Goal: Communication & Community: Ask a question

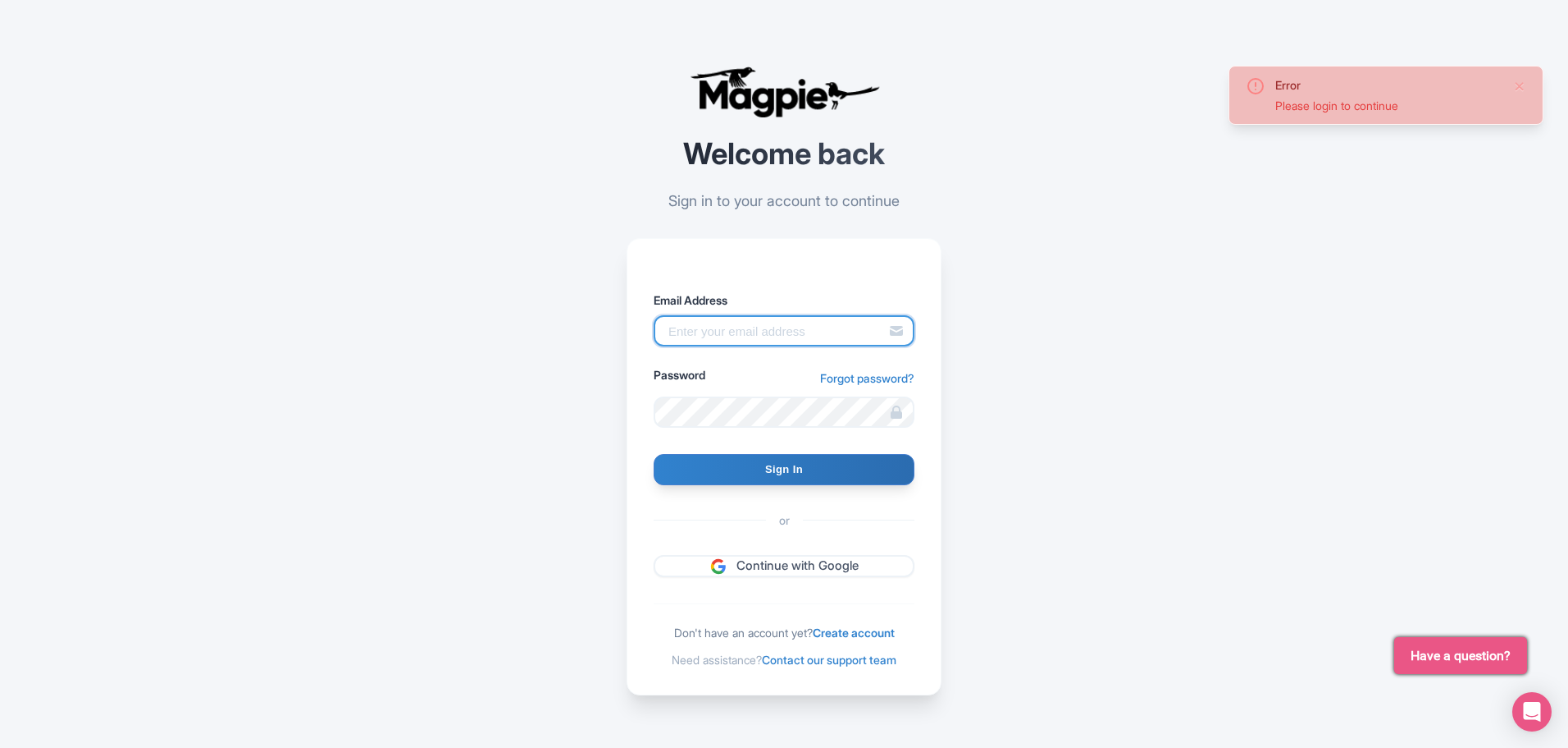
drag, startPoint x: 802, startPoint y: 321, endPoint x: 878, endPoint y: 328, distance: 76.3
click at [802, 322] on input "Email Address" at bounding box center [784, 330] width 261 height 31
type input "[EMAIL_ADDRESS][DOMAIN_NAME]"
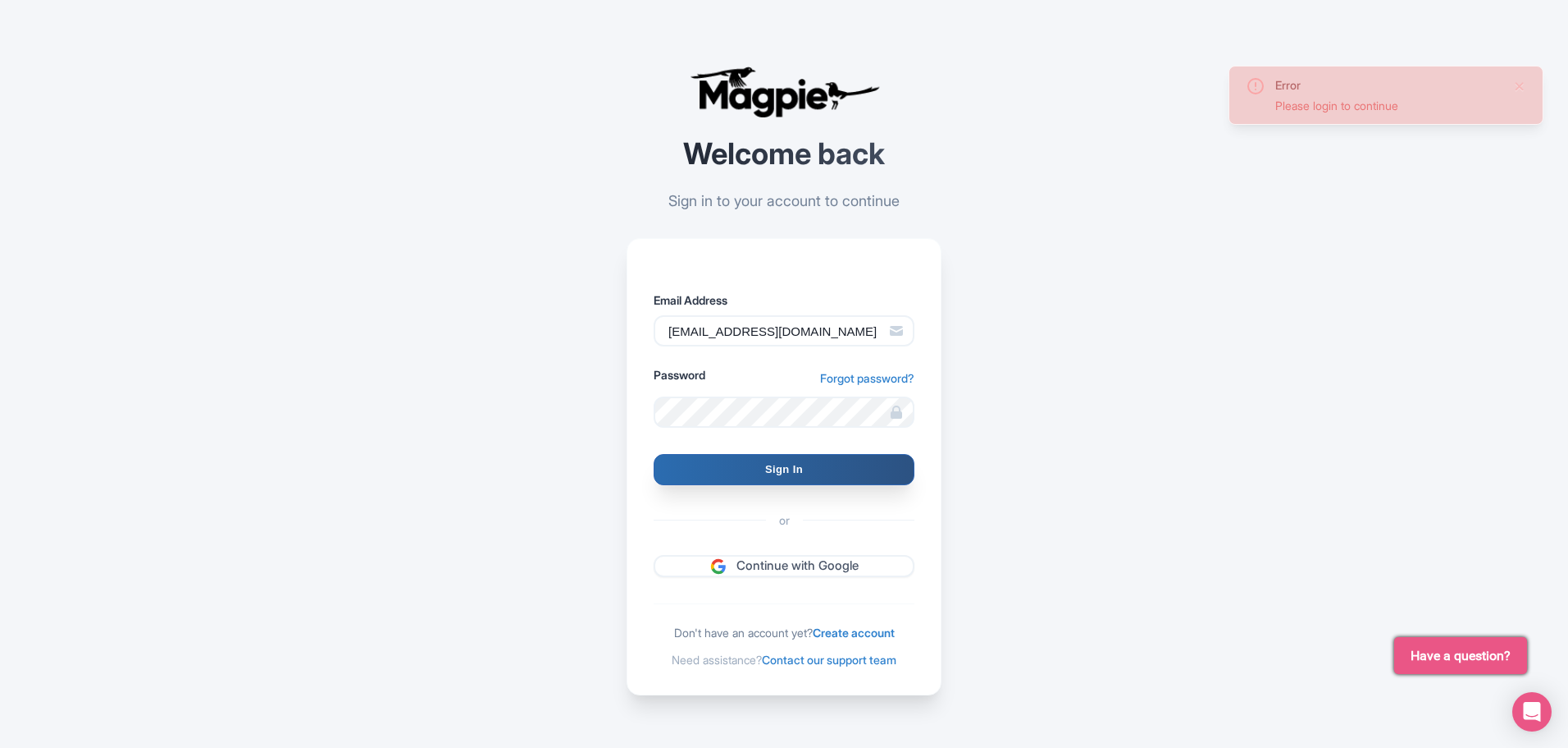
click at [795, 471] on input "Sign In" at bounding box center [784, 470] width 261 height 31
type input "Signing in..."
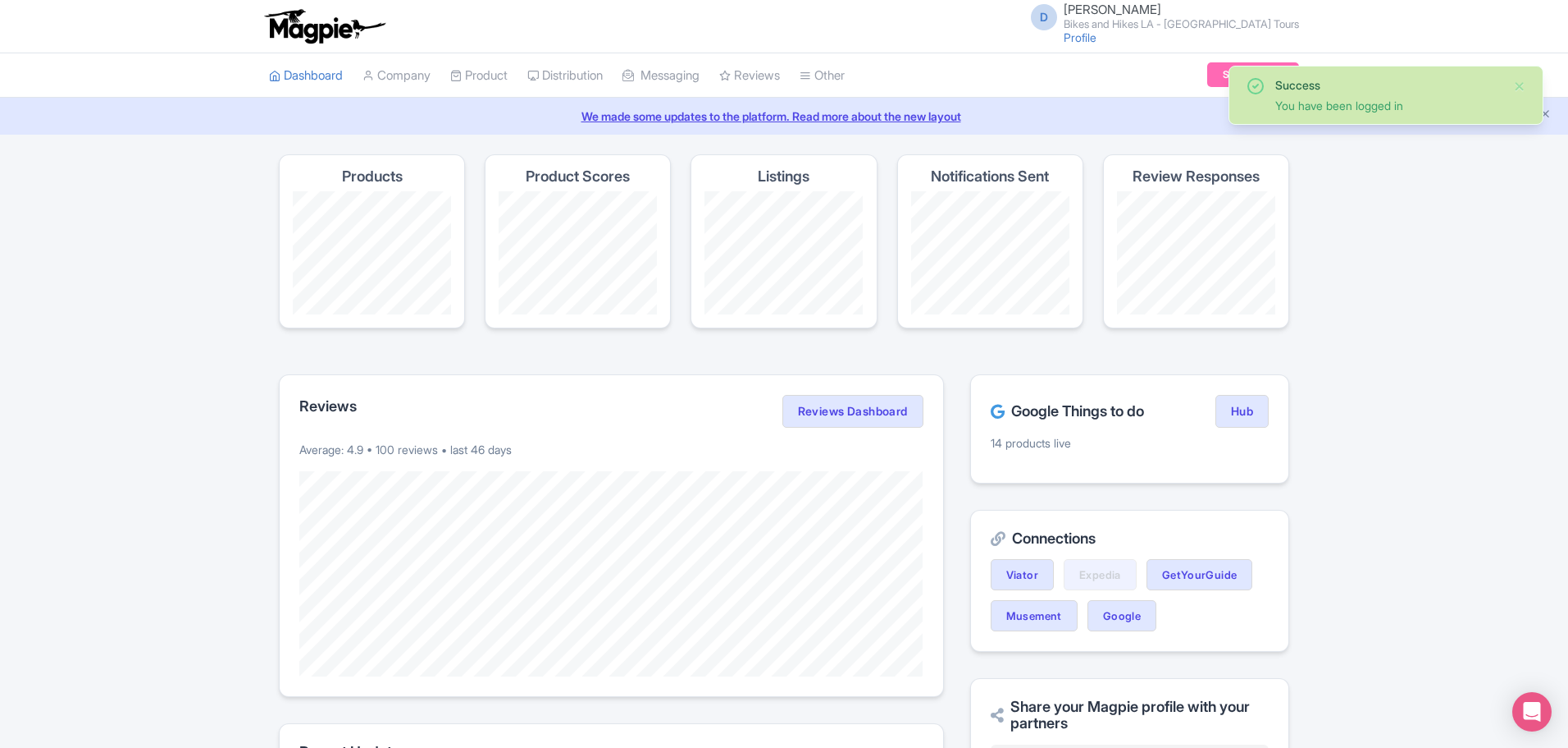
scroll to position [518, 0]
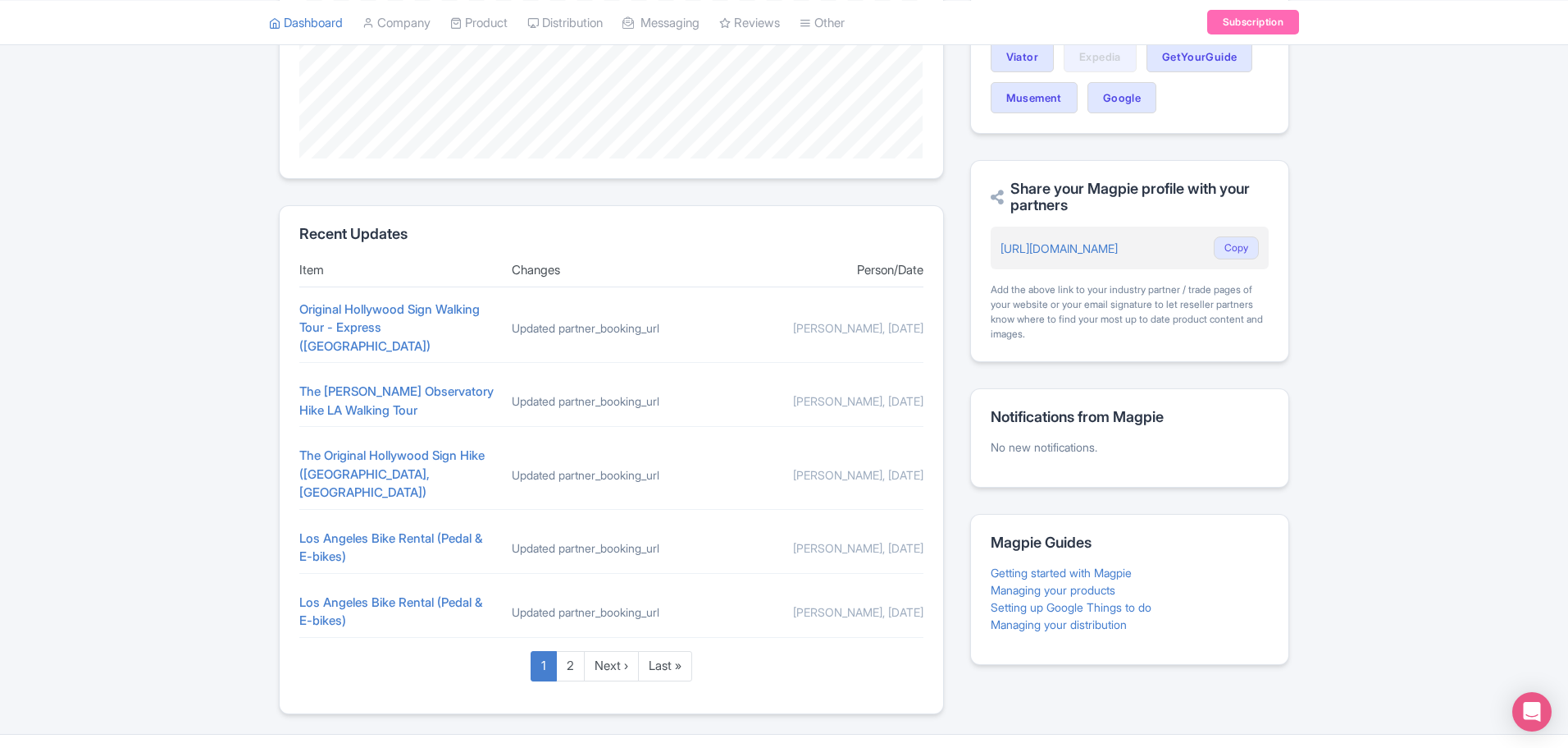
click at [1280, 747] on link "Magpie Help" at bounding box center [1266, 759] width 65 height 14
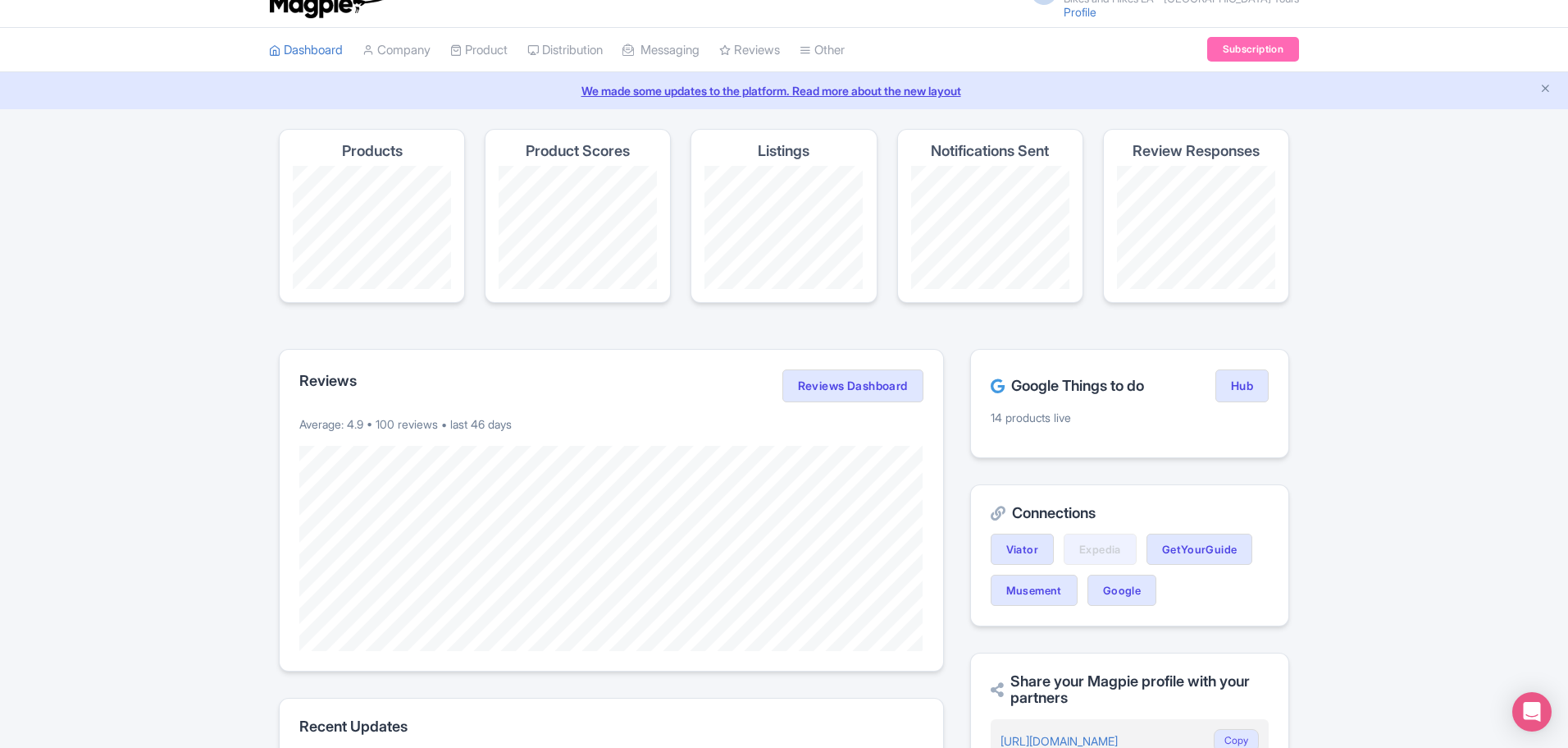
scroll to position [0, 0]
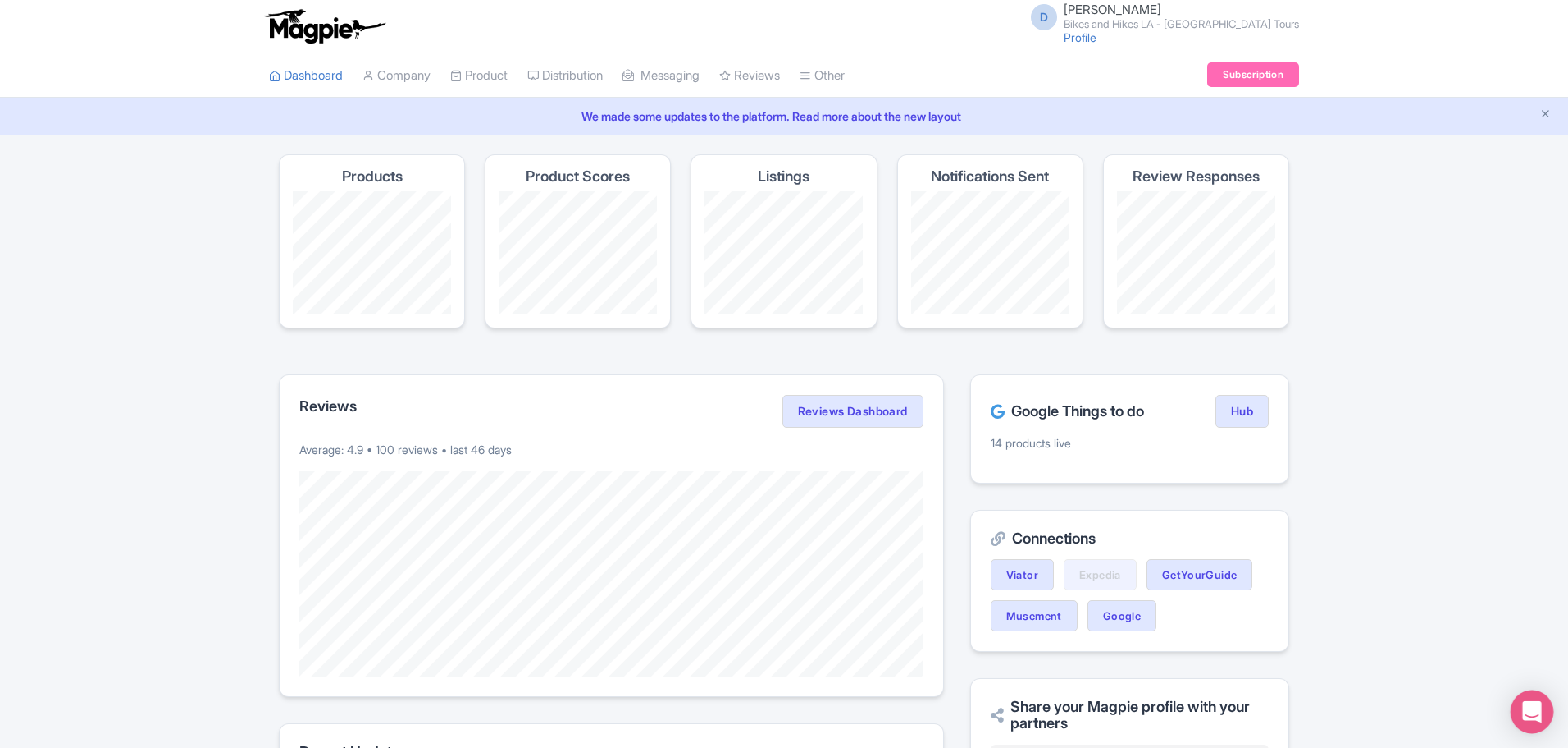
click at [1525, 700] on div "Open Intercom Messenger" at bounding box center [1532, 712] width 44 height 44
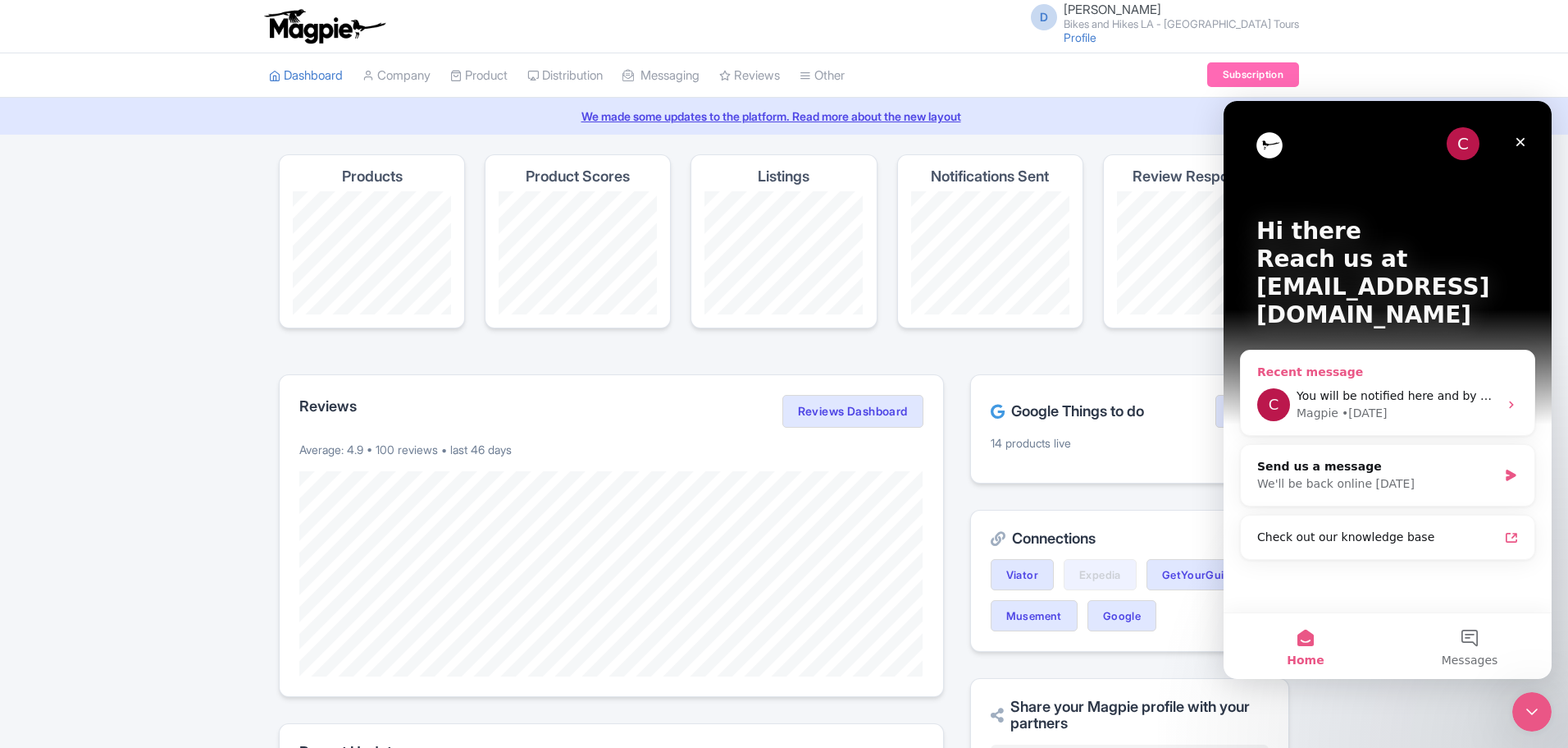
click at [1460, 389] on span "You will be notified here and by email ([PERSON_NAME][EMAIL_ADDRESS][DOMAIN_NAM…" at bounding box center [1558, 395] width 524 height 13
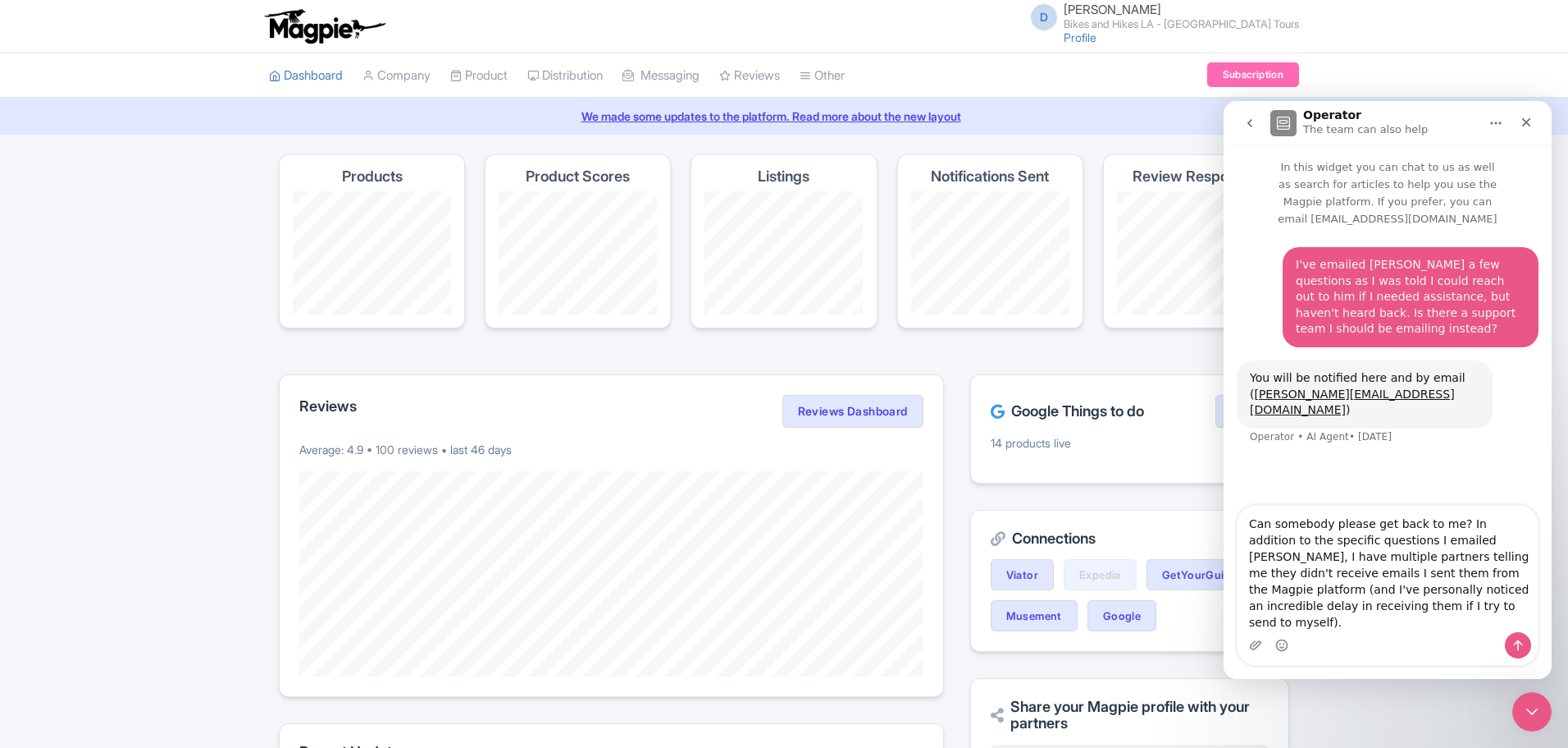
click at [1435, 558] on textarea "Can somebody please get back to me? In addition to the specific questions I ema…" at bounding box center [1387, 568] width 300 height 127
click at [1362, 618] on textarea "Can somebody please get back to me? In addition to the specific questions I ema…" at bounding box center [1387, 568] width 300 height 127
type textarea "Can somebody please get back to me? In addition to the specific questions I ema…"
click at [1529, 635] on div "Intercom messenger" at bounding box center [1518, 645] width 26 height 26
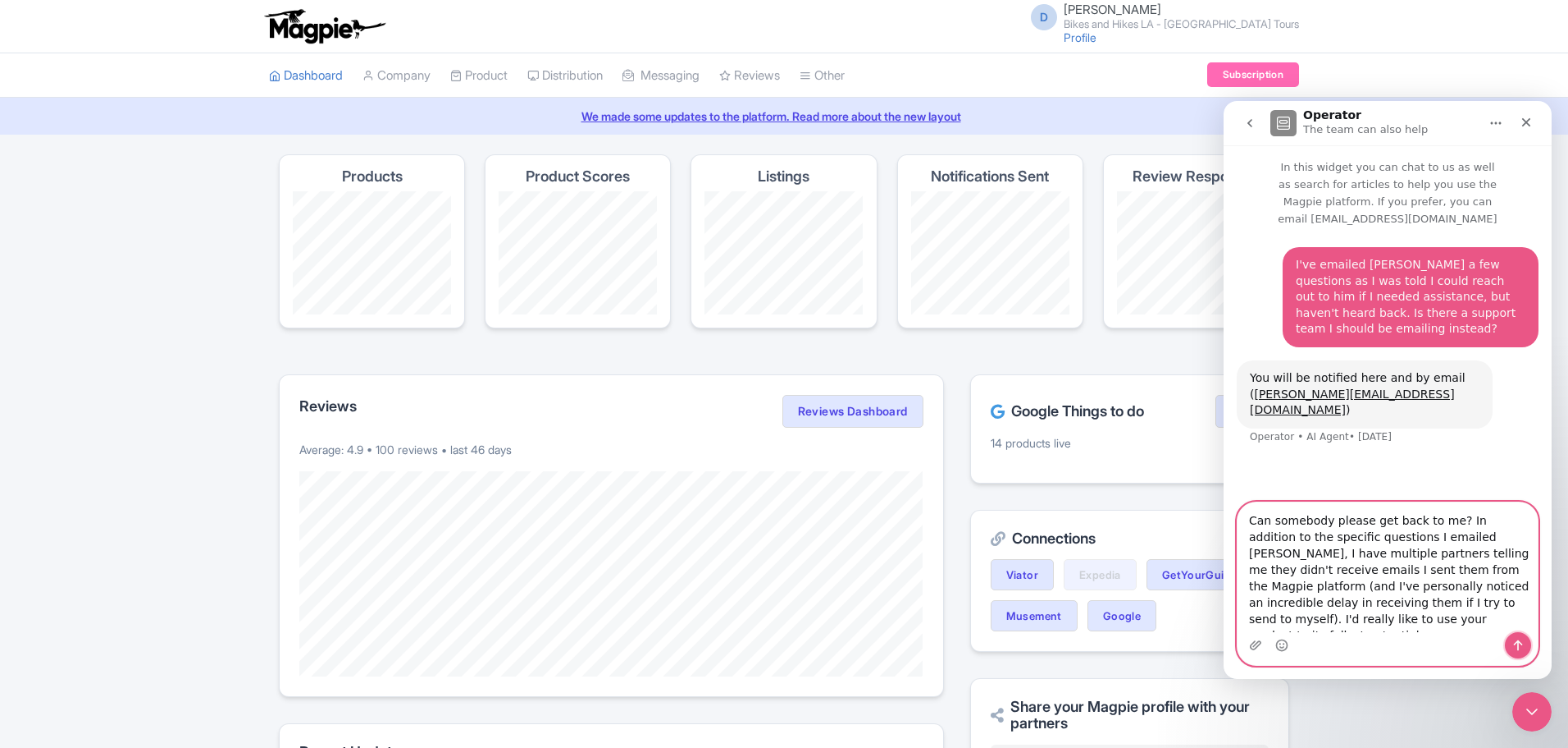
click at [1514, 639] on icon "Send a message…" at bounding box center [1518, 645] width 13 height 13
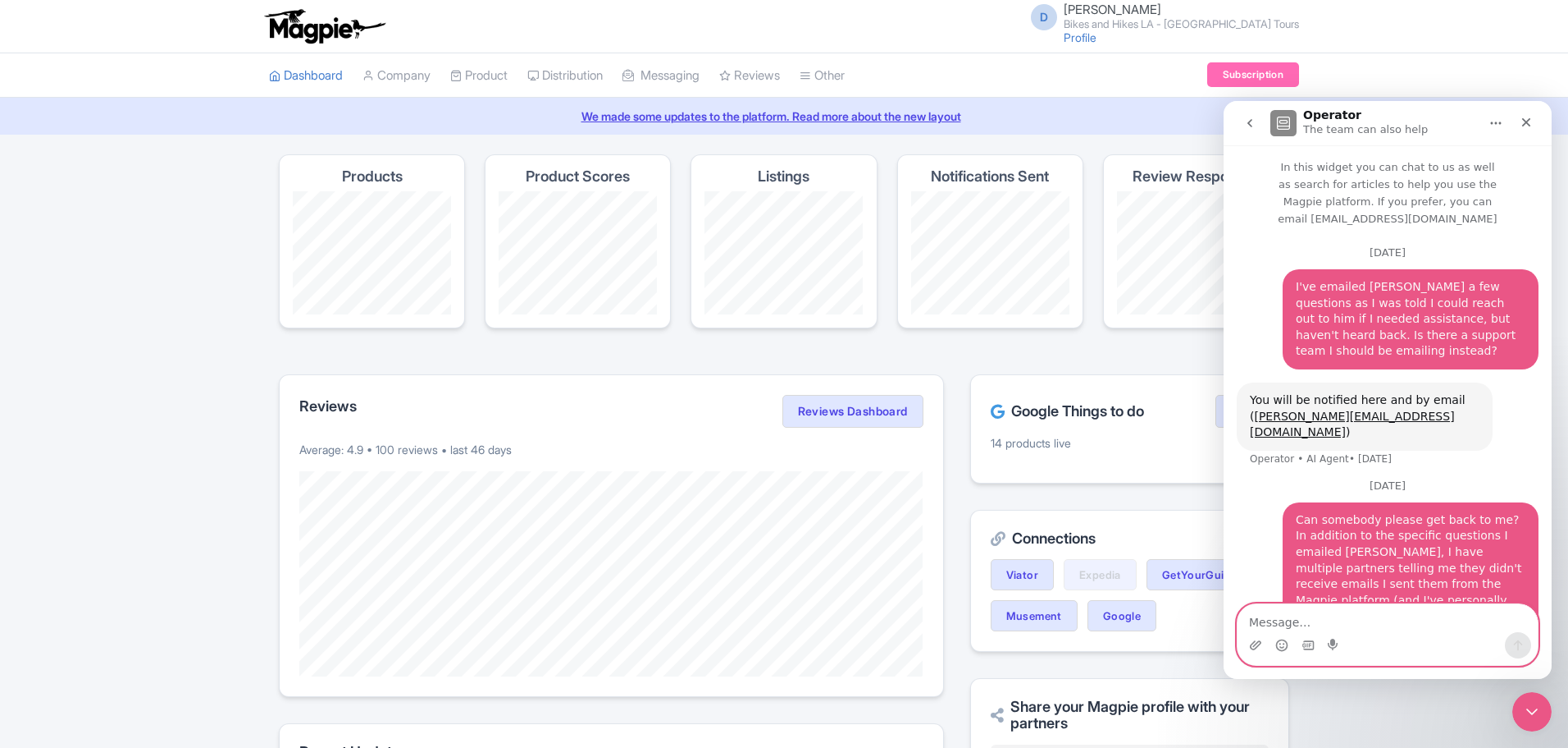
scroll to position [15, 0]
